Goal: Find specific page/section: Find specific page/section

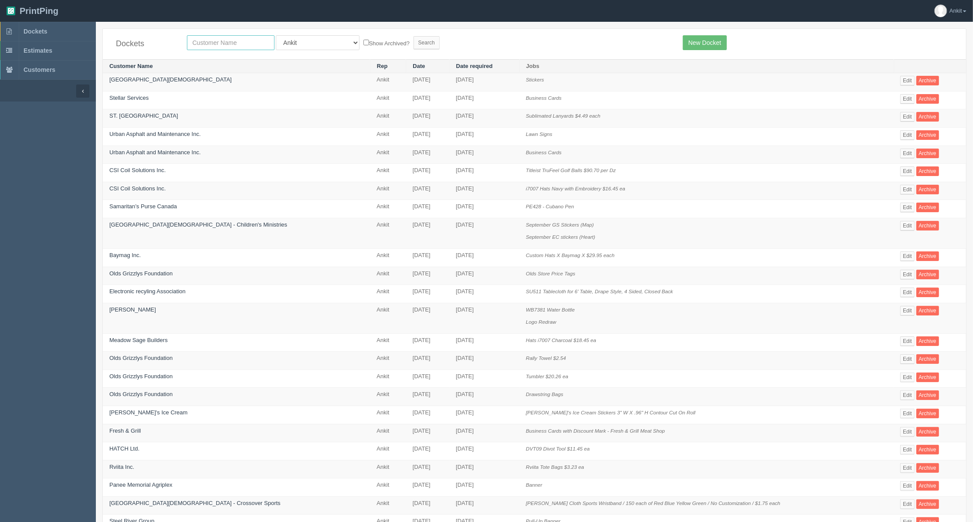
click at [206, 44] on input "text" at bounding box center [231, 42] width 88 height 15
type input "wedge"
click at [413, 36] on input "Search" at bounding box center [426, 42] width 26 height 13
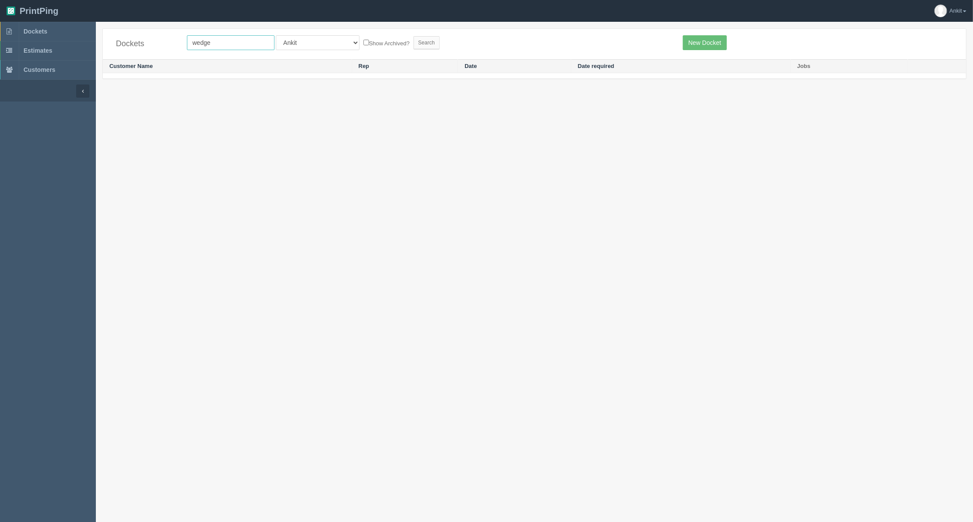
drag, startPoint x: 234, startPoint y: 46, endPoint x: 181, endPoint y: 42, distance: 52.4
click at [181, 42] on div "wedge All Users Ali Ali Test 1 Aly Amy Ankit Arif Brandon Dan France Greg Jim M…" at bounding box center [428, 42] width 496 height 15
type input "united rentals"
click at [413, 36] on input "Search" at bounding box center [426, 42] width 26 height 13
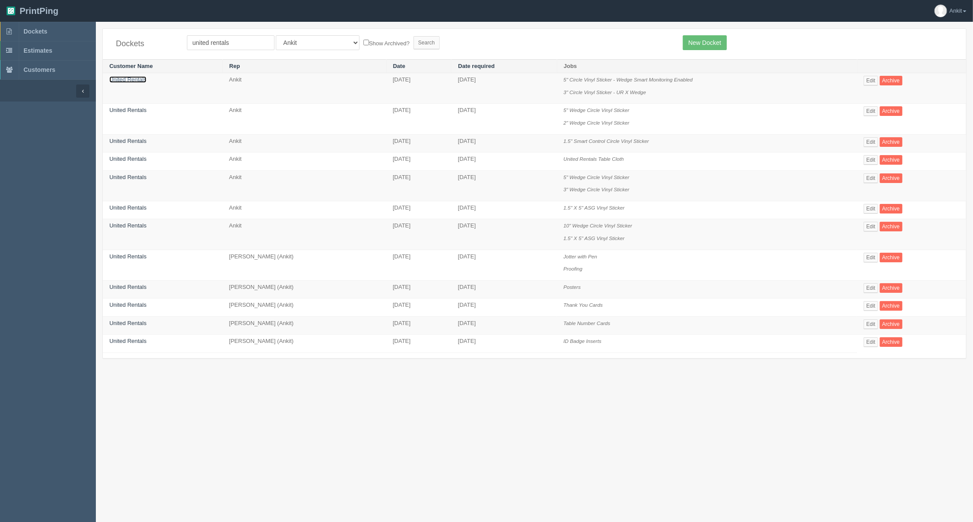
click at [125, 79] on link "United Rentals" at bounding box center [127, 79] width 37 height 7
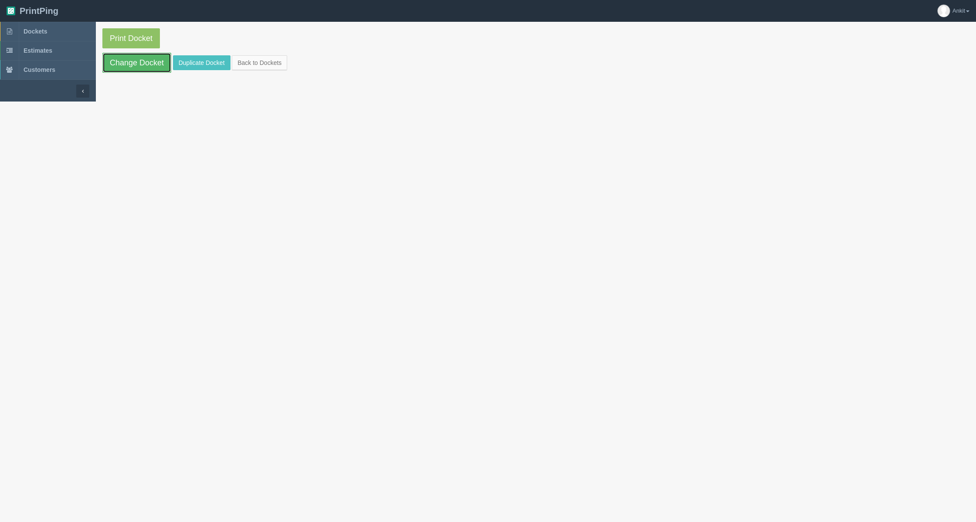
click at [129, 68] on link "Change Docket" at bounding box center [136, 63] width 69 height 20
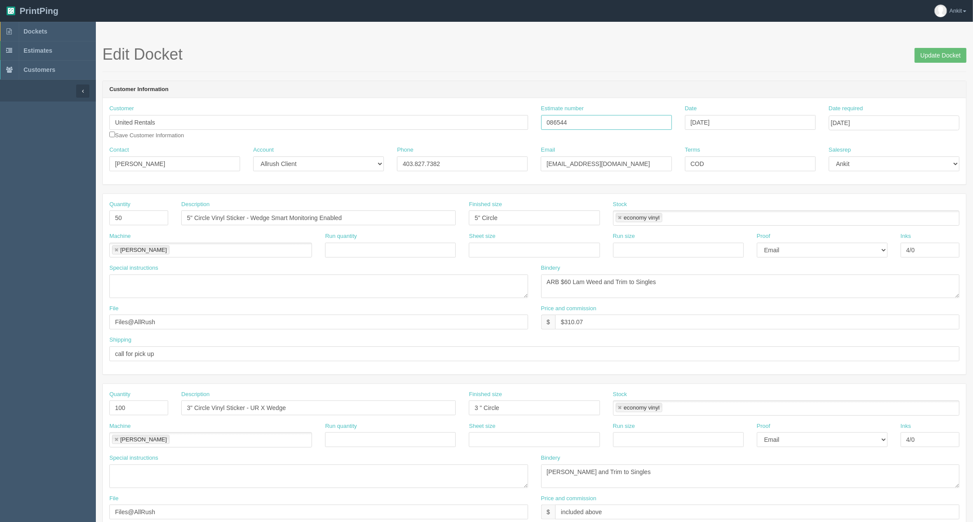
click at [553, 122] on input "086544" at bounding box center [606, 122] width 131 height 15
click at [553, 121] on input "086544" at bounding box center [606, 122] width 131 height 15
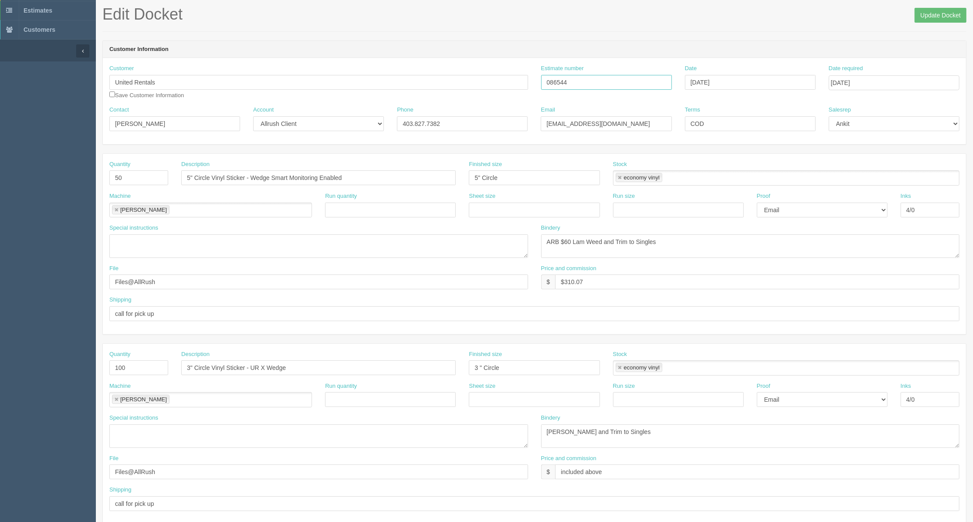
scroll to position [58, 0]
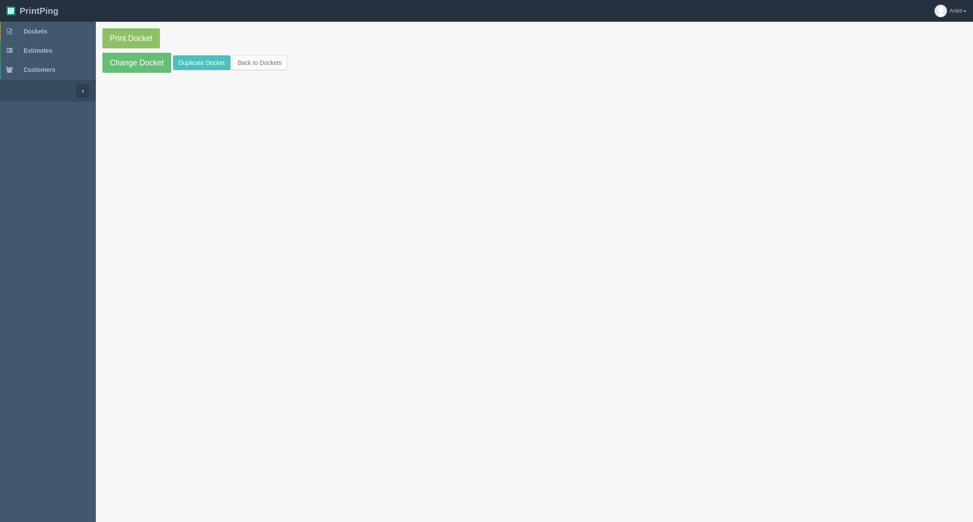
click at [61, 31] on link "Dockets" at bounding box center [48, 31] width 96 height 19
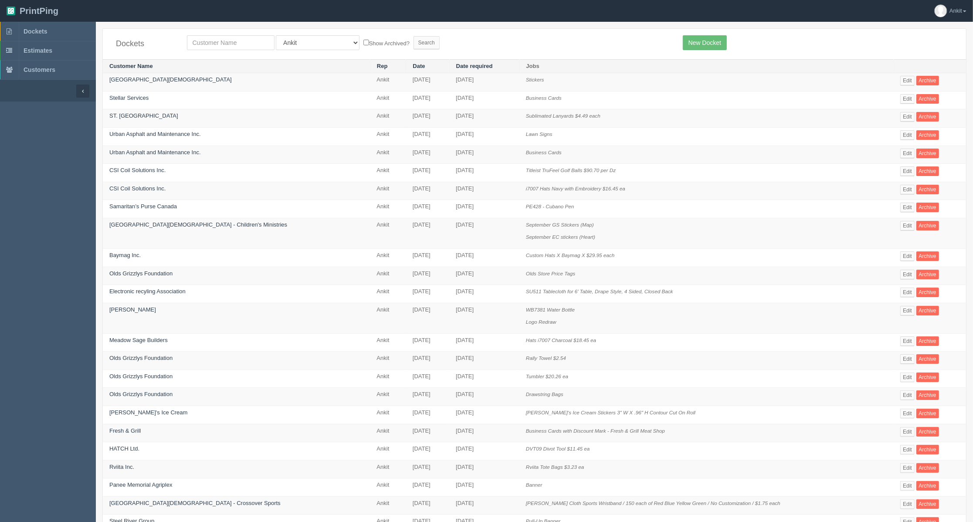
click at [252, 51] on div "Dockets All Users Ali Ali Test 1 Aly Amy Ankit Arif Brandon Dan France Greg Jim…" at bounding box center [534, 44] width 863 height 31
click at [244, 44] on input "text" at bounding box center [231, 42] width 88 height 15
type input "united rental"
click at [413, 36] on input "Search" at bounding box center [426, 42] width 26 height 13
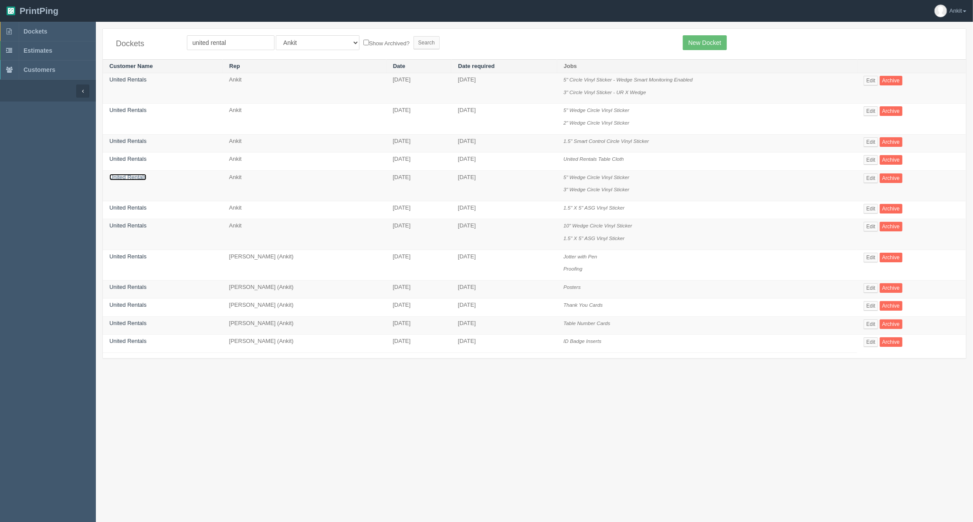
click at [138, 180] on link "United Rentals" at bounding box center [127, 177] width 37 height 7
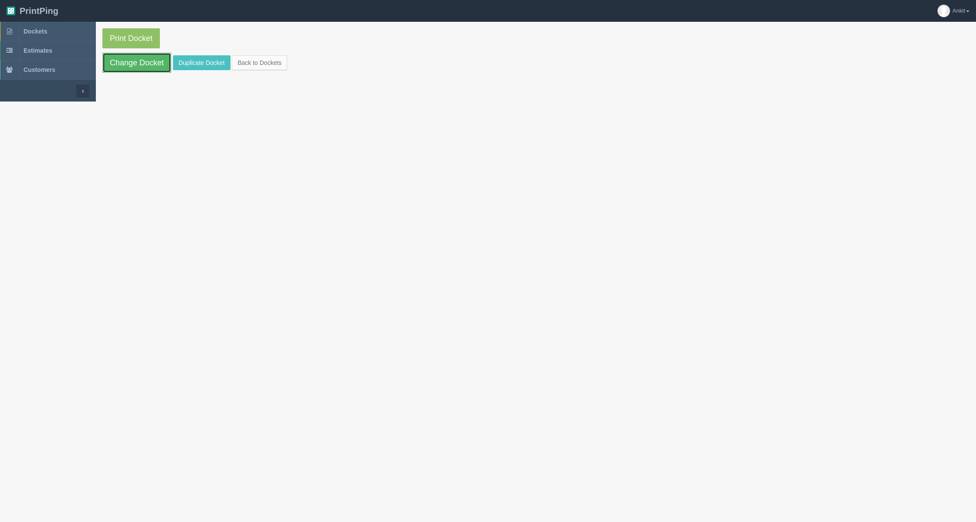
click at [141, 66] on link "Change Docket" at bounding box center [136, 63] width 69 height 20
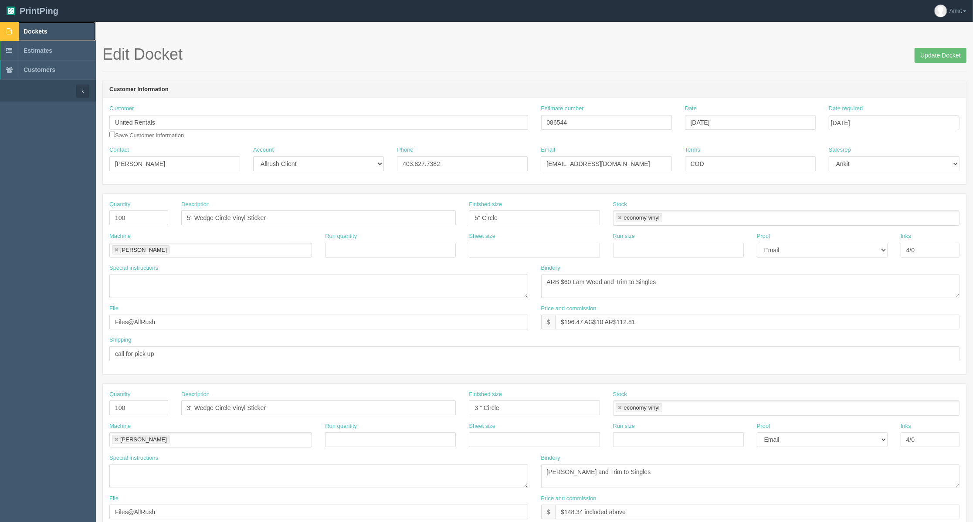
click at [43, 31] on span "Dockets" at bounding box center [36, 31] width 24 height 7
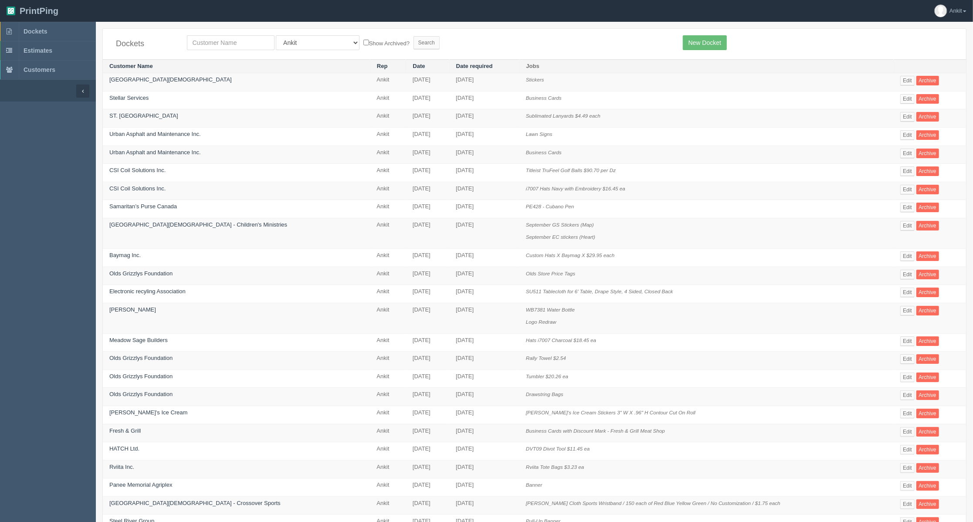
click at [220, 51] on div "Dockets All Users Ali Ali Test 1 Aly Amy Ankit Arif Brandon Dan France Greg Jim…" at bounding box center [534, 44] width 863 height 31
click at [220, 44] on input "text" at bounding box center [231, 42] width 88 height 15
click at [241, 48] on input "uni" at bounding box center [231, 42] width 88 height 15
type input "united rentals"
click at [413, 43] on input "Search" at bounding box center [426, 42] width 26 height 13
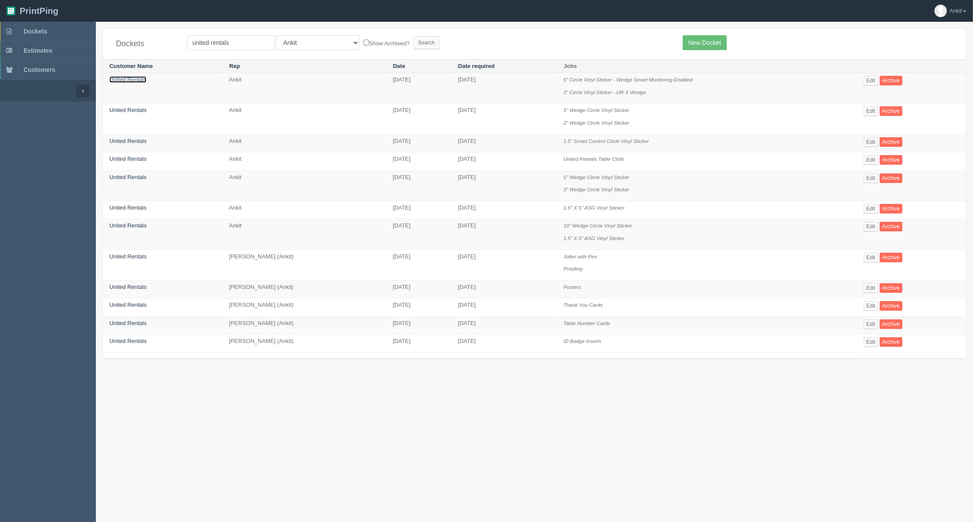
click at [122, 79] on link "United Rentals" at bounding box center [127, 79] width 37 height 7
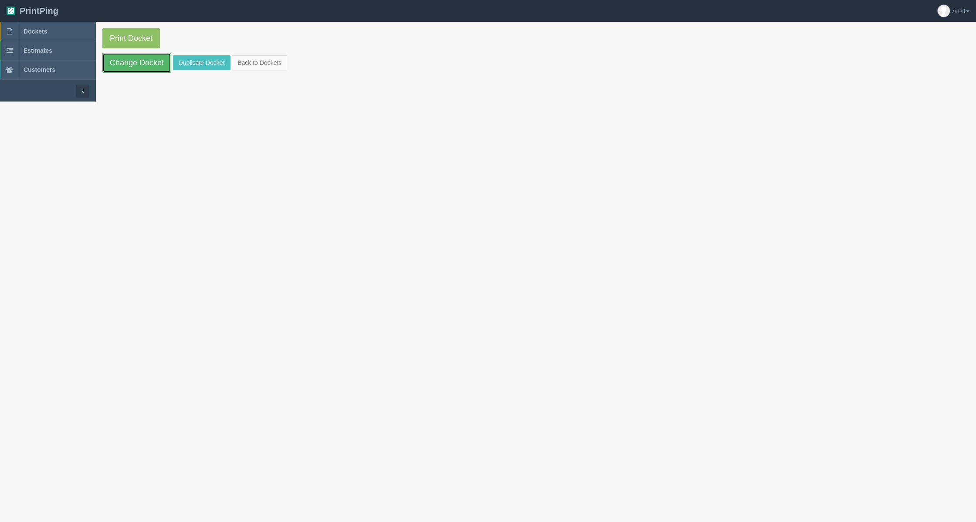
click at [142, 67] on link "Change Docket" at bounding box center [136, 63] width 69 height 20
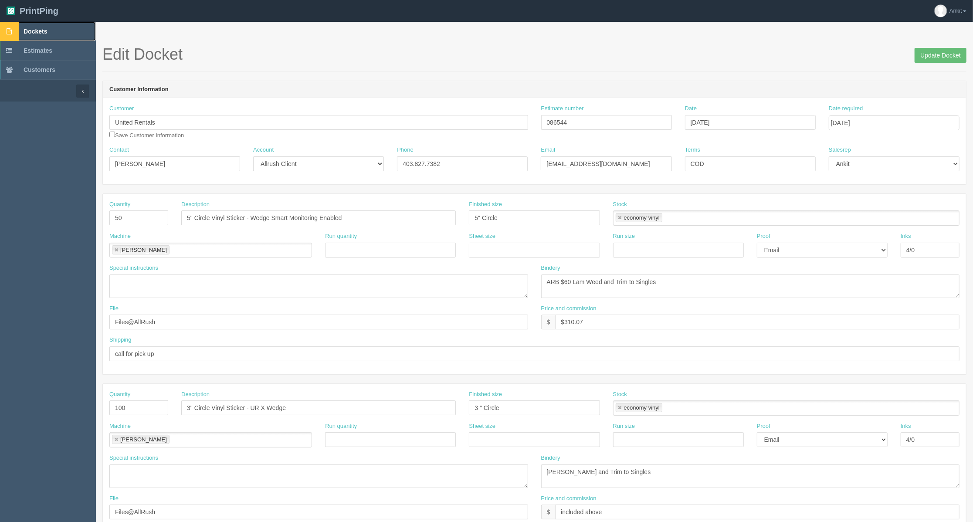
click at [44, 35] on link "Dockets" at bounding box center [48, 31] width 96 height 19
